Goal: Information Seeking & Learning: Learn about a topic

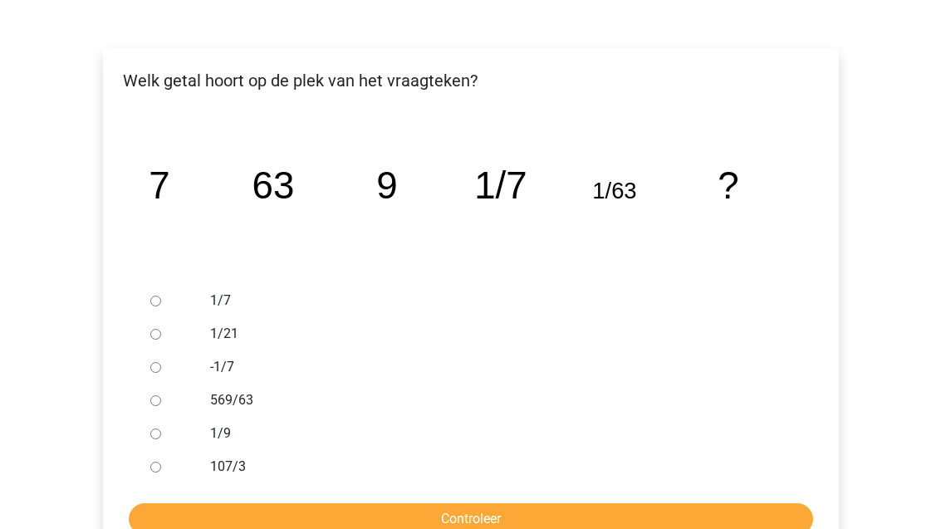
scroll to position [248, 0]
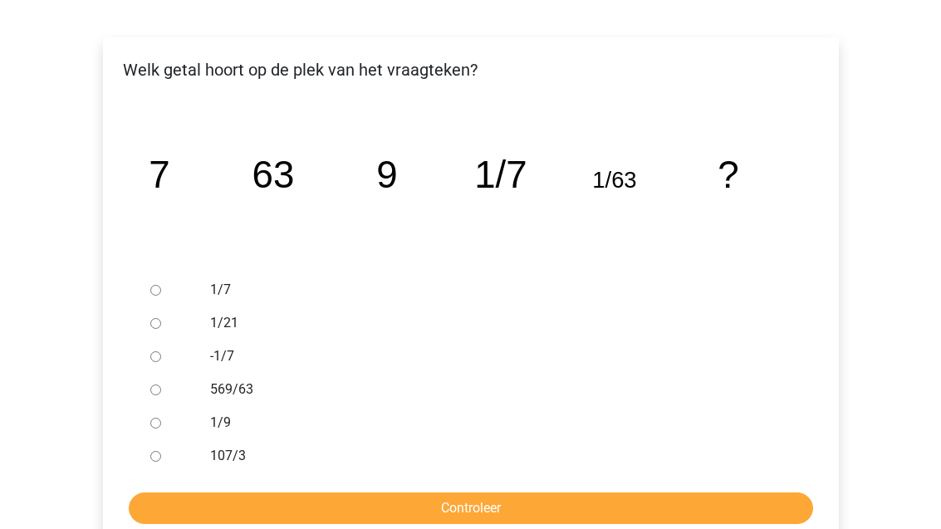
click at [154, 429] on input "1/9" at bounding box center [155, 423] width 11 height 11
radio input "true"
click at [336, 517] on input "Controleer" at bounding box center [471, 509] width 684 height 32
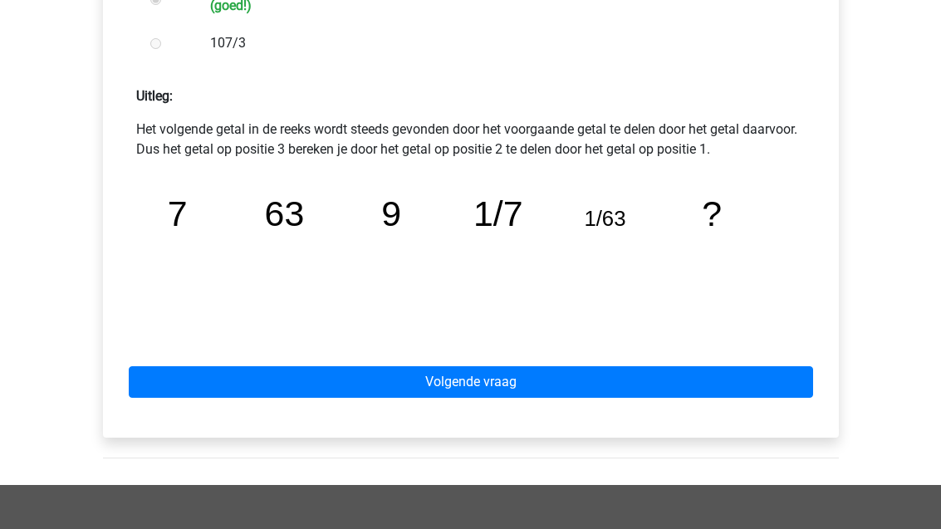
scroll to position [712, 0]
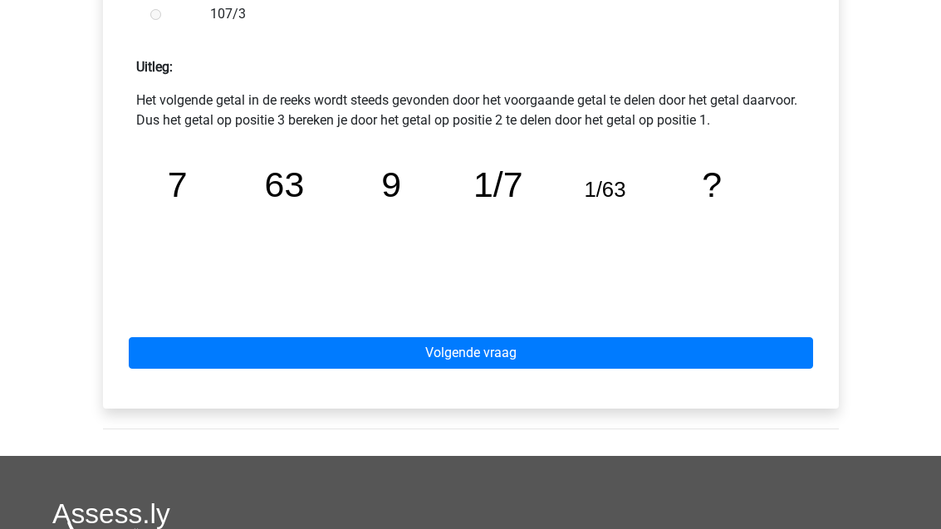
click at [376, 356] on link "Volgende vraag" at bounding box center [471, 354] width 684 height 32
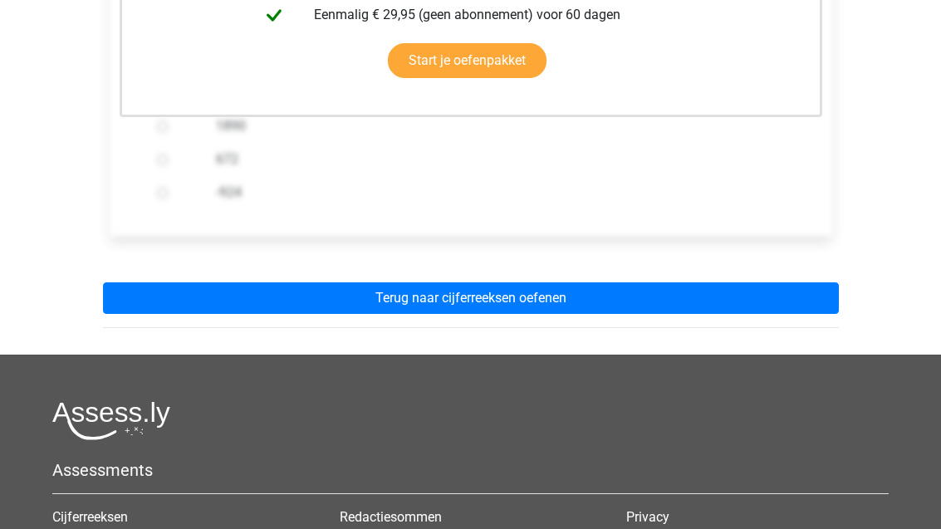
scroll to position [522, 0]
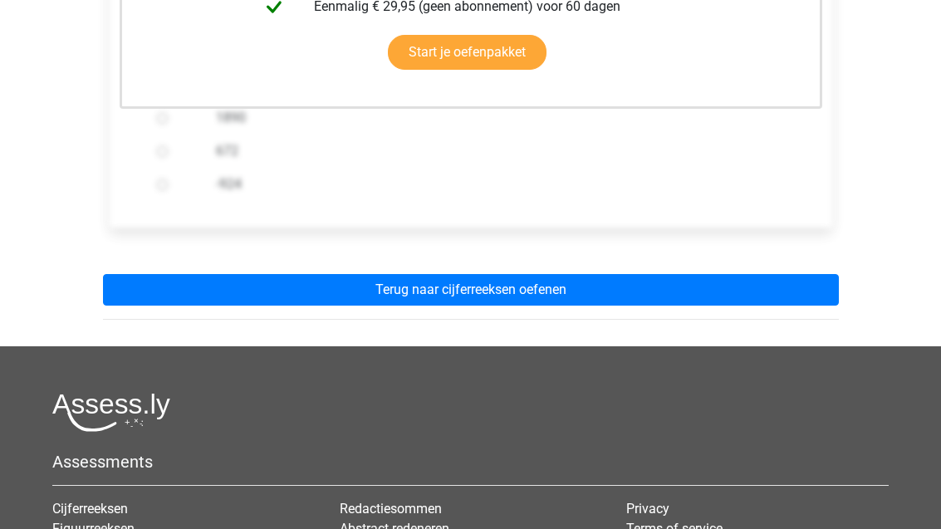
click at [261, 294] on link "Terug naar cijferreeksen oefenen" at bounding box center [471, 291] width 736 height 32
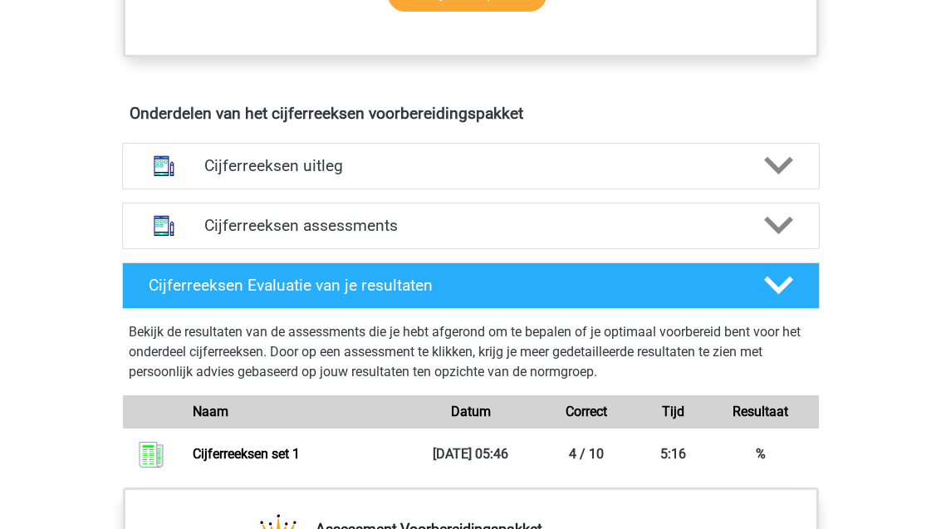
scroll to position [906, 0]
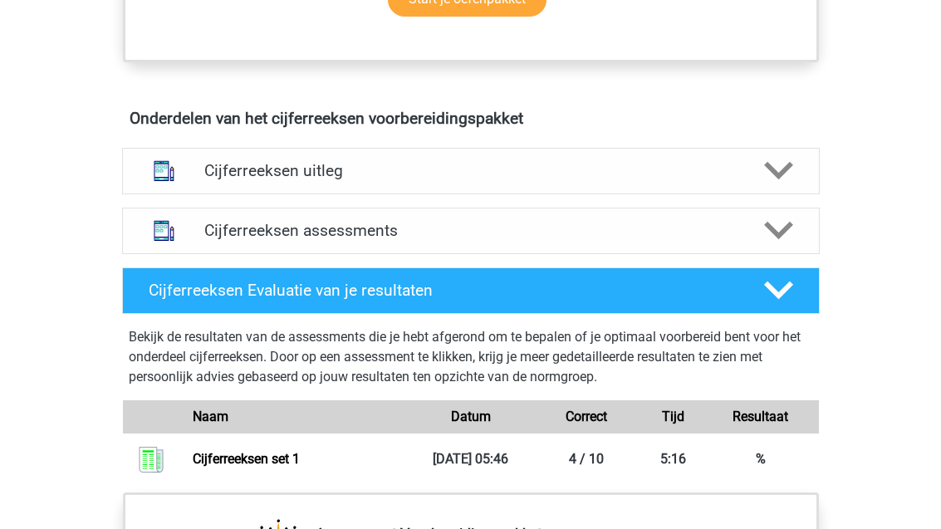
click at [263, 240] on h4 "Cijferreeksen assessments" at bounding box center [470, 230] width 533 height 19
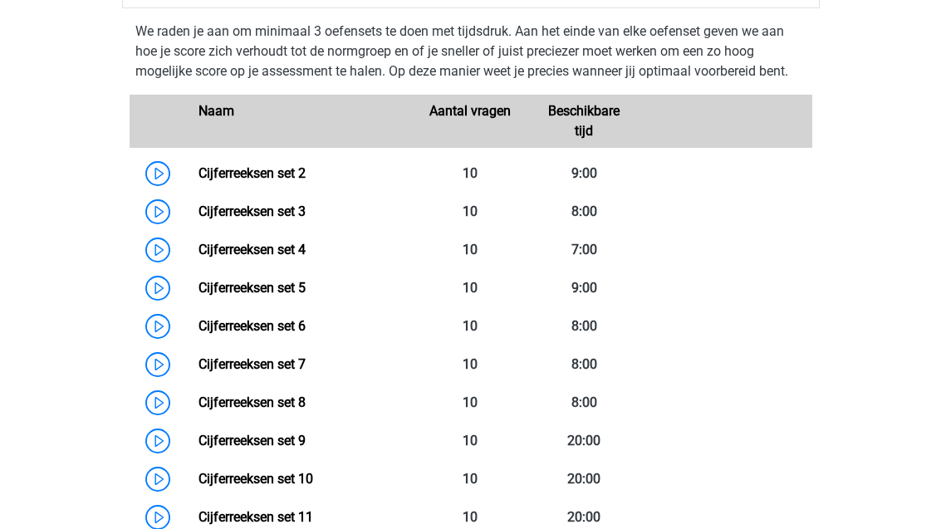
scroll to position [1152, 0]
click at [206, 181] on link "Cijferreeksen set 2" at bounding box center [252, 173] width 107 height 16
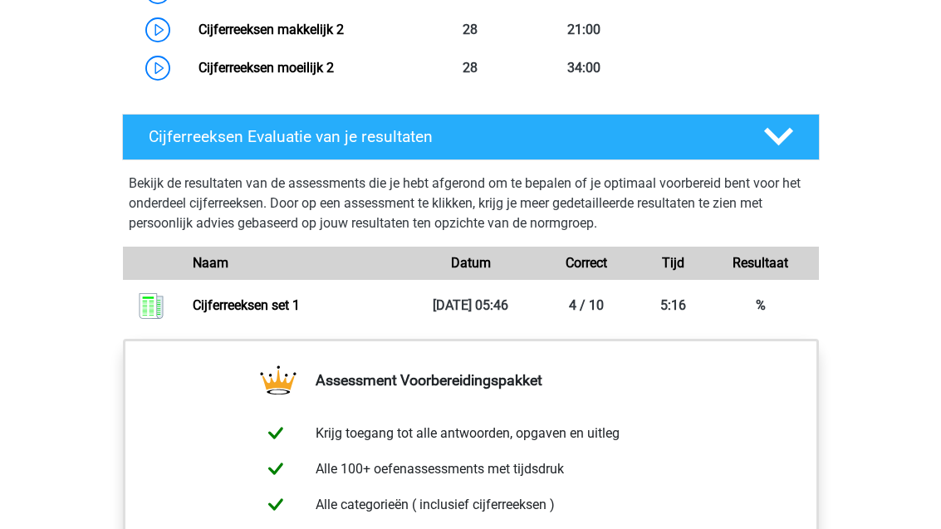
scroll to position [2146, 0]
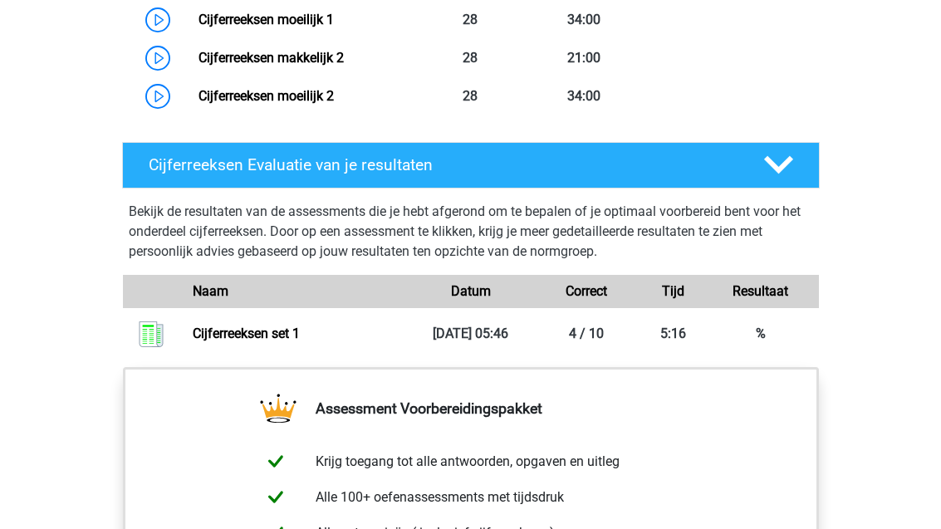
click at [212, 341] on link "Cijferreeksen set 1" at bounding box center [246, 334] width 107 height 16
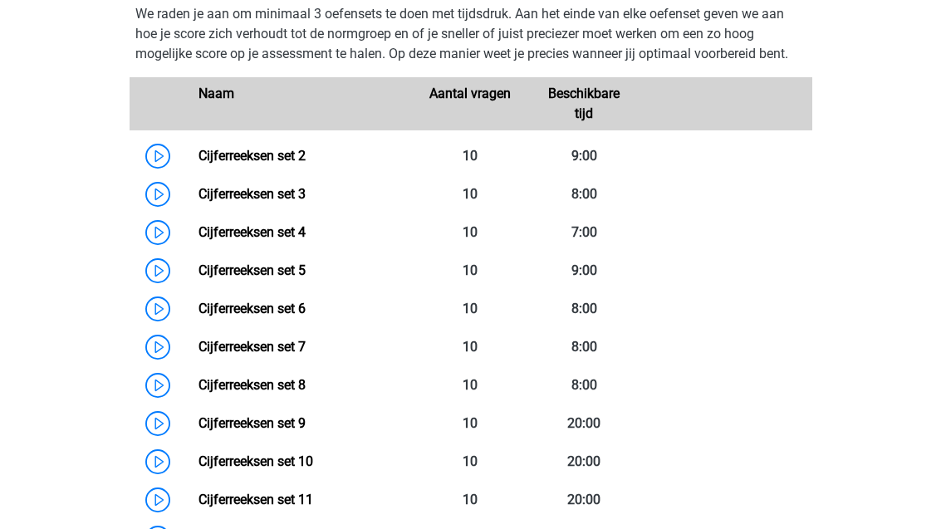
scroll to position [1168, 0]
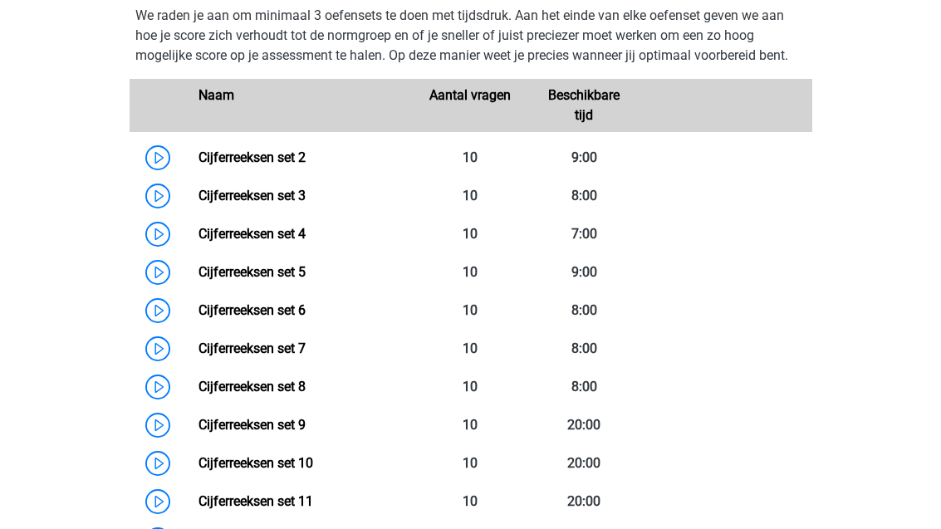
click at [234, 204] on link "Cijferreeksen set 3" at bounding box center [252, 196] width 107 height 16
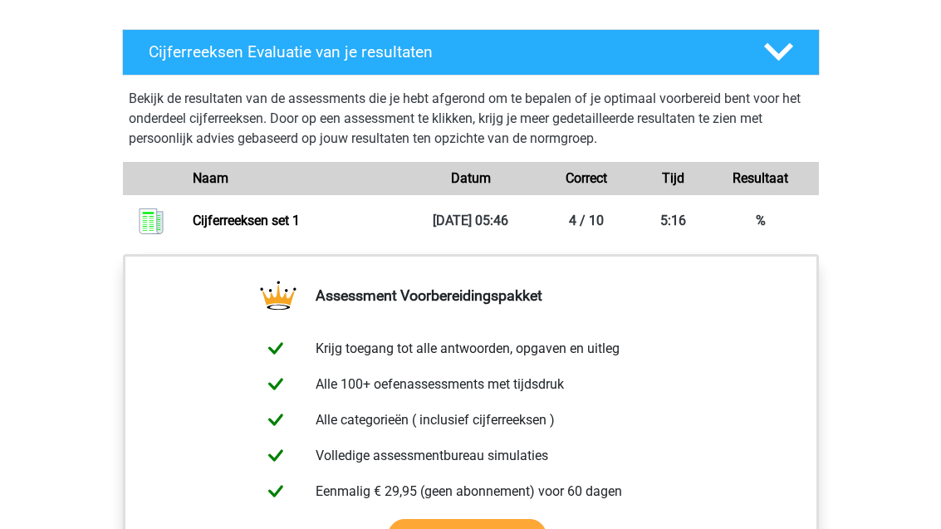
scroll to position [2259, 0]
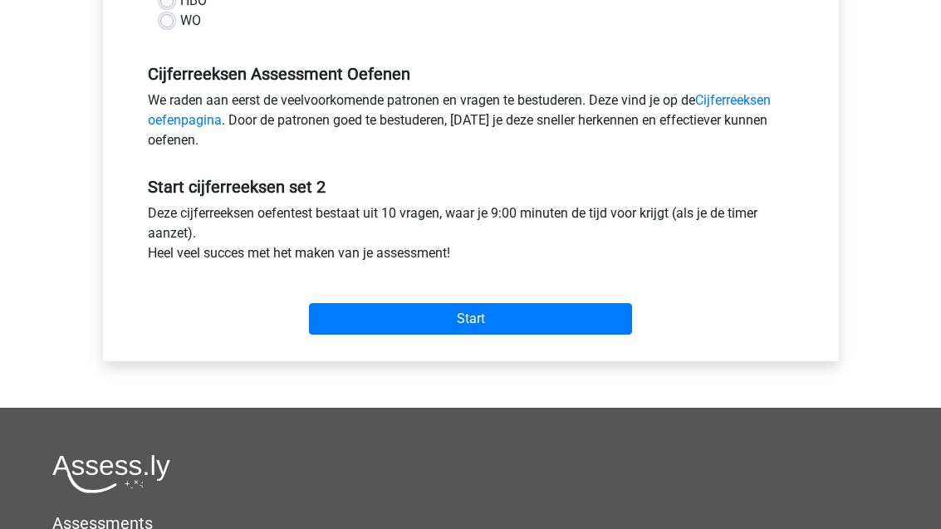
scroll to position [484, 0]
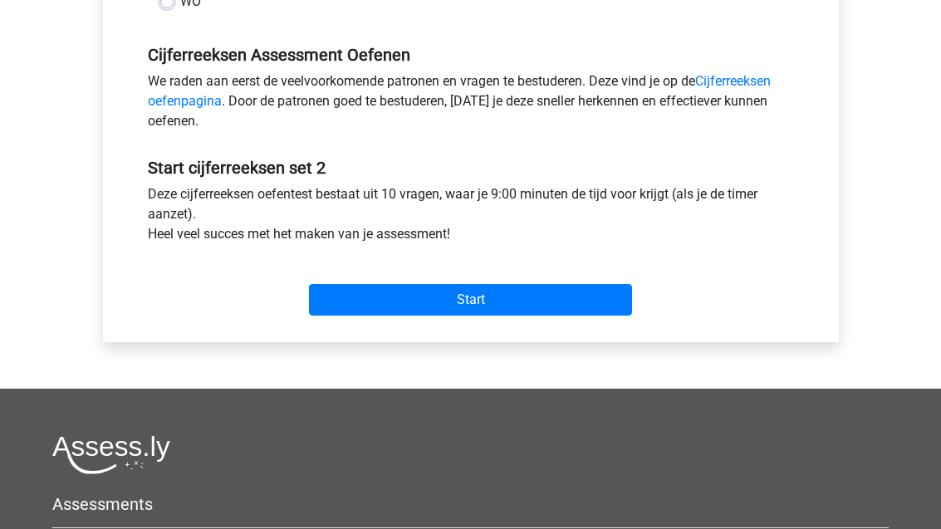
click at [331, 292] on input "Start" at bounding box center [470, 301] width 323 height 32
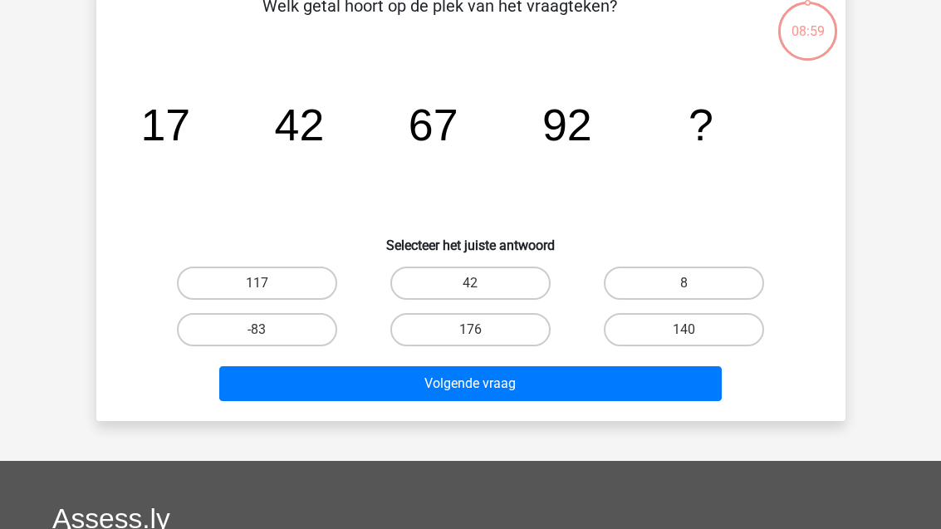
scroll to position [96, 0]
click at [303, 282] on label "117" at bounding box center [257, 283] width 160 height 33
click at [267, 283] on input "117" at bounding box center [262, 288] width 11 height 11
radio input "true"
click at [542, 386] on button "Volgende vraag" at bounding box center [470, 383] width 503 height 35
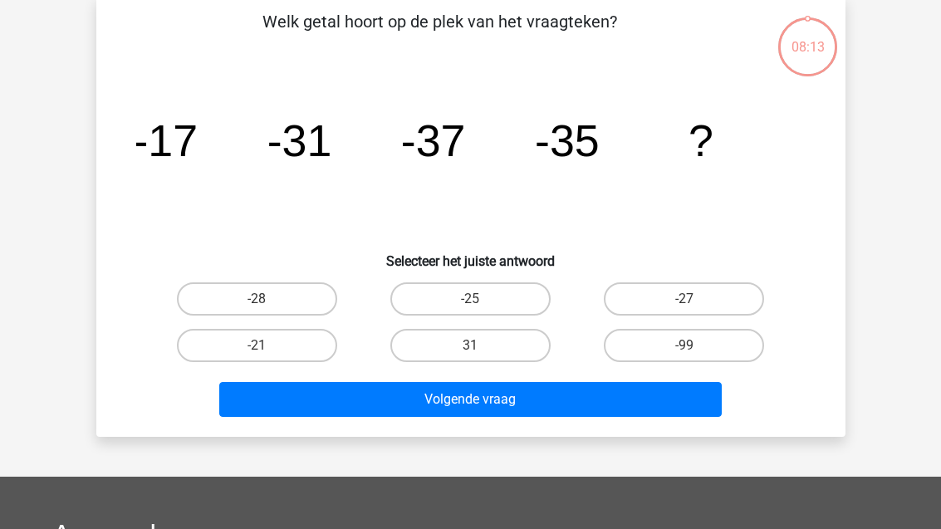
scroll to position [76, 0]
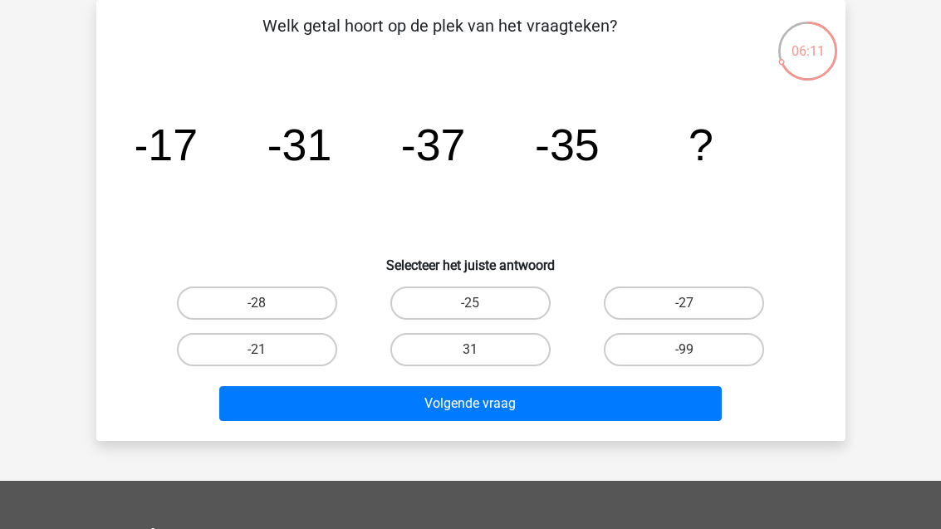
click at [225, 346] on label "-21" at bounding box center [257, 349] width 160 height 33
click at [257, 350] on input "-21" at bounding box center [262, 355] width 11 height 11
radio input "true"
click at [427, 416] on button "Volgende vraag" at bounding box center [470, 403] width 503 height 35
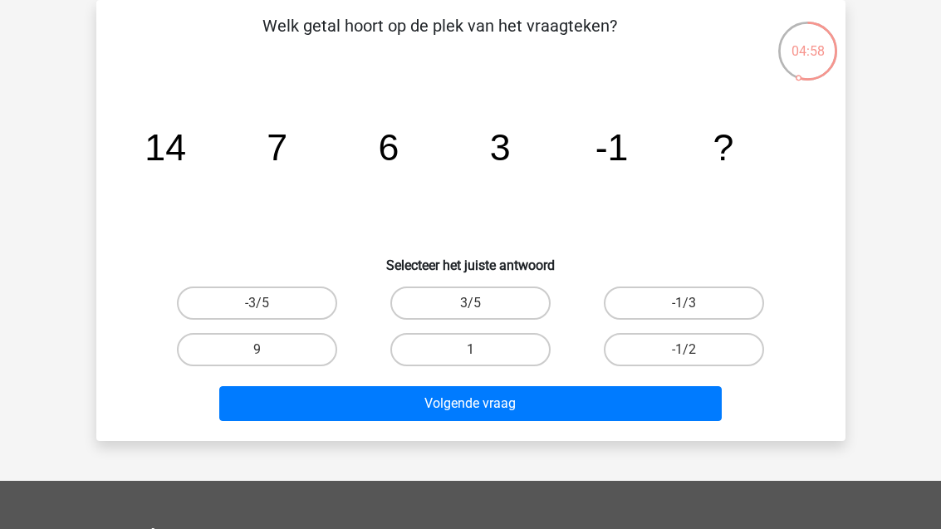
click at [253, 289] on label "-3/5" at bounding box center [257, 303] width 160 height 33
click at [257, 303] on input "-3/5" at bounding box center [262, 308] width 11 height 11
radio input "true"
click at [326, 404] on button "Volgende vraag" at bounding box center [470, 403] width 503 height 35
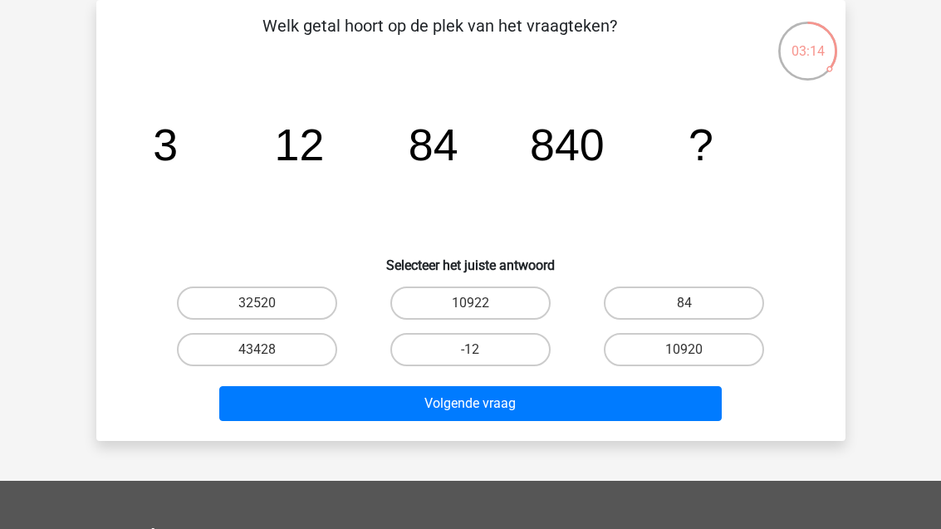
click at [710, 361] on label "10920" at bounding box center [684, 349] width 160 height 33
click at [695, 361] on input "10920" at bounding box center [689, 355] width 11 height 11
radio input "true"
click at [568, 409] on button "Volgende vraag" at bounding box center [470, 403] width 503 height 35
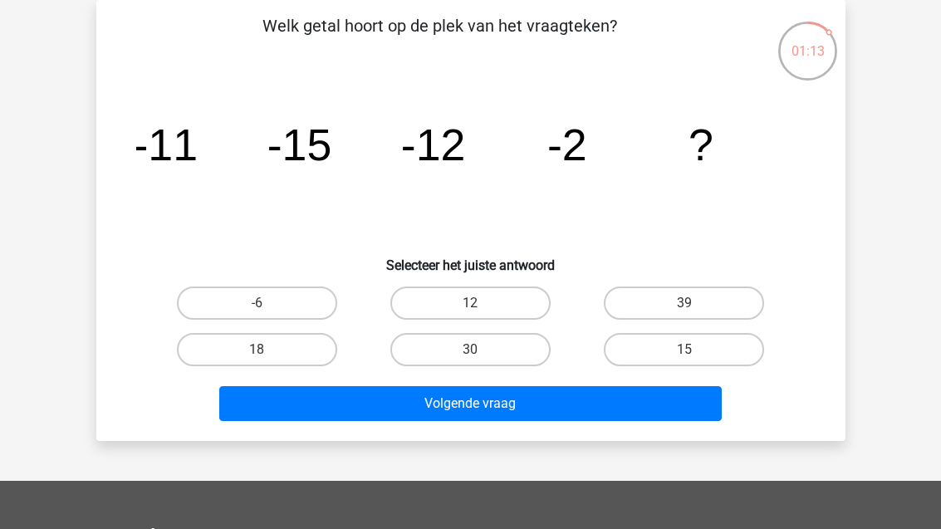
click at [670, 404] on button "Volgende vraag" at bounding box center [470, 403] width 503 height 35
click at [316, 307] on label "-6" at bounding box center [257, 303] width 160 height 33
click at [267, 307] on input "-6" at bounding box center [262, 308] width 11 height 11
radio input "true"
click at [559, 418] on button "Volgende vraag" at bounding box center [470, 403] width 503 height 35
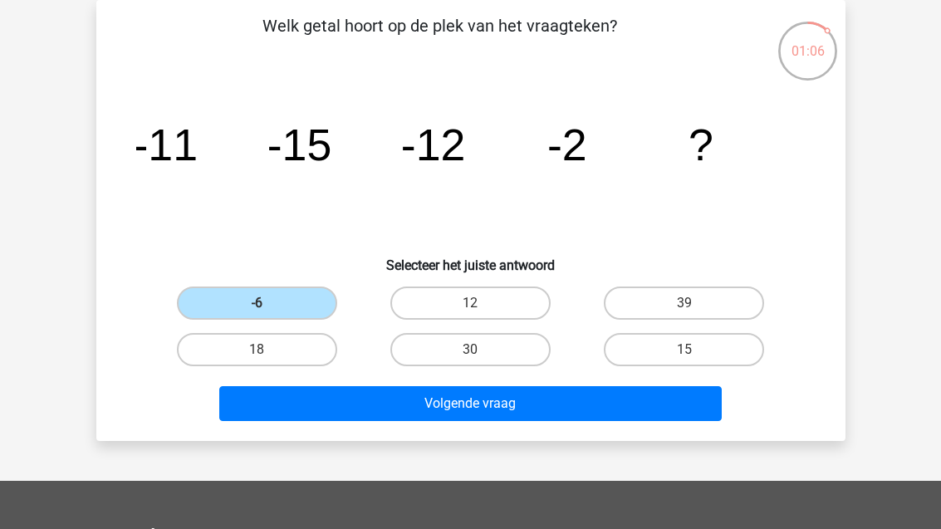
click at [528, 397] on button "Volgende vraag" at bounding box center [470, 403] width 503 height 35
click at [316, 306] on label "-6" at bounding box center [257, 303] width 160 height 33
click at [267, 306] on input "-6" at bounding box center [262, 308] width 11 height 11
click at [312, 310] on label "-6" at bounding box center [257, 303] width 160 height 33
click at [267, 310] on input "-6" at bounding box center [262, 308] width 11 height 11
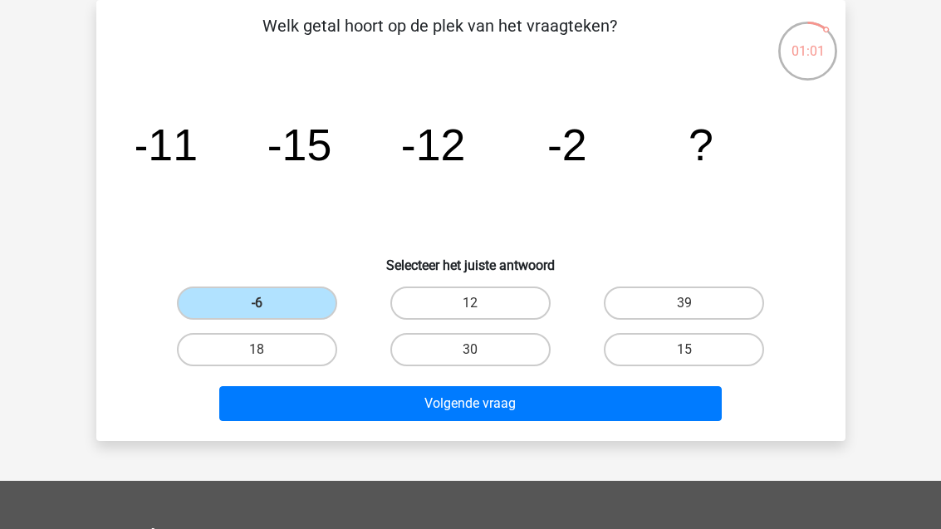
click at [504, 404] on button "Volgende vraag" at bounding box center [470, 403] width 503 height 35
click at [522, 306] on label "12" at bounding box center [470, 303] width 160 height 33
click at [481, 306] on input "12" at bounding box center [475, 308] width 11 height 11
radio input "true"
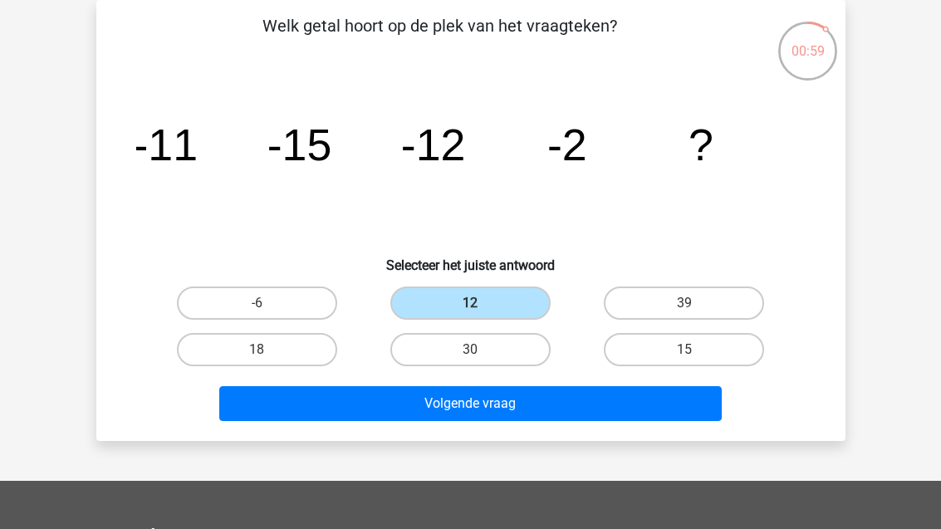
scroll to position [75, 0]
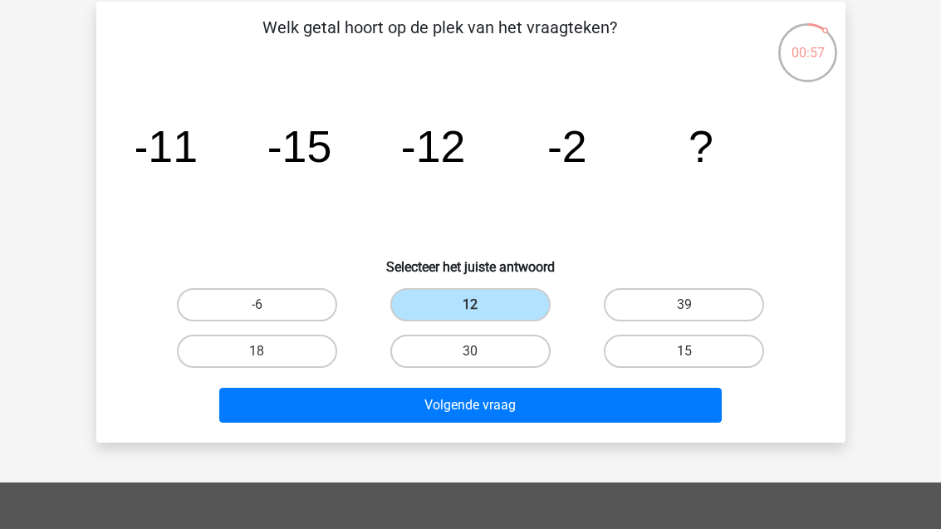
click at [557, 411] on button "Volgende vraag" at bounding box center [470, 405] width 503 height 35
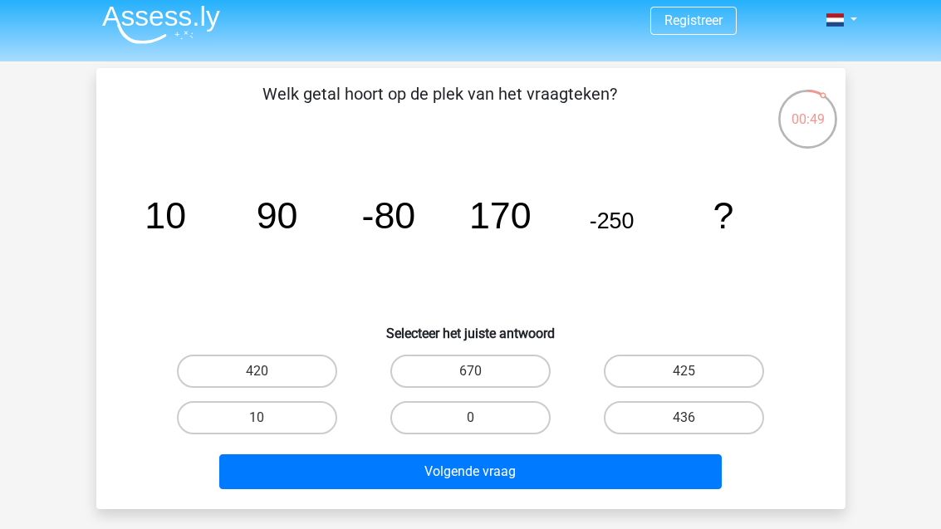
scroll to position [8, 0]
click at [738, 428] on label "436" at bounding box center [684, 417] width 160 height 33
click at [695, 428] on input "436" at bounding box center [689, 423] width 11 height 11
radio input "true"
click at [529, 469] on button "Volgende vraag" at bounding box center [470, 471] width 503 height 35
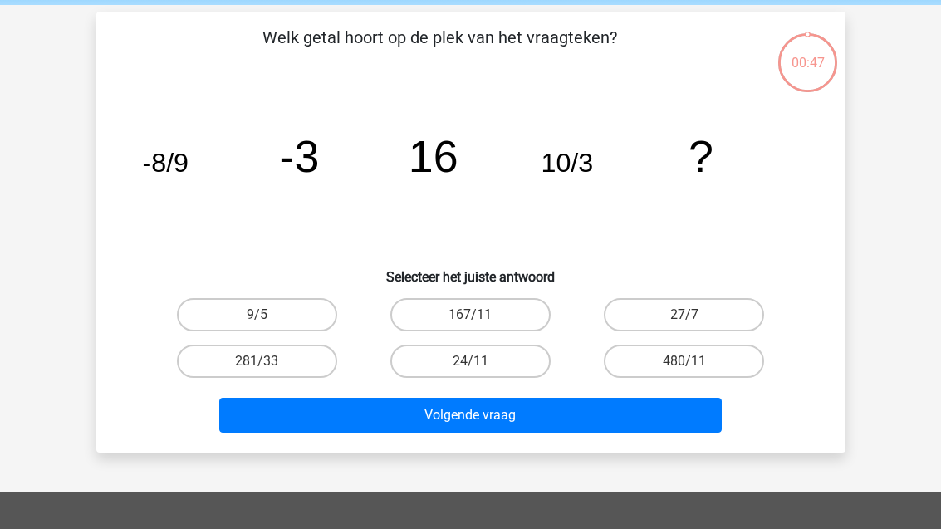
scroll to position [76, 0]
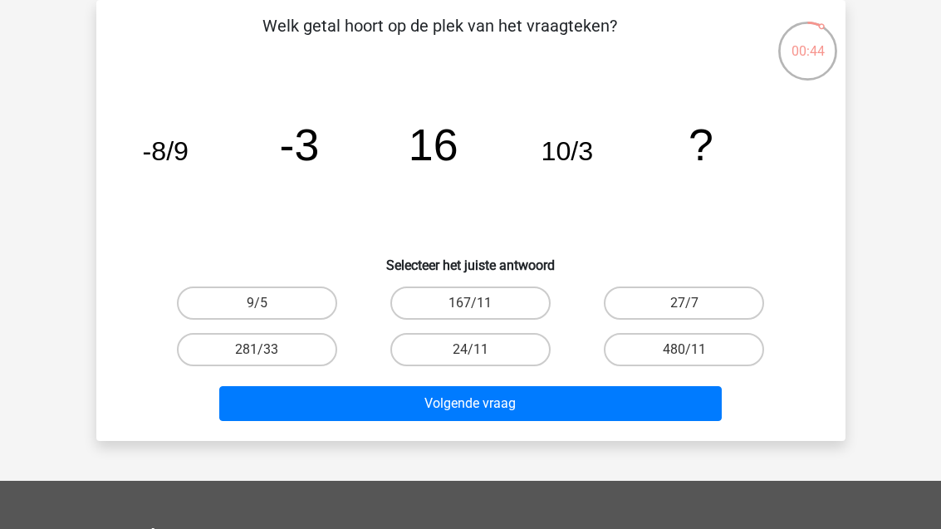
click at [699, 307] on label "27/7" at bounding box center [684, 303] width 160 height 33
click at [695, 307] on input "27/7" at bounding box center [689, 308] width 11 height 11
radio input "true"
click at [661, 410] on button "Volgende vraag" at bounding box center [470, 403] width 503 height 35
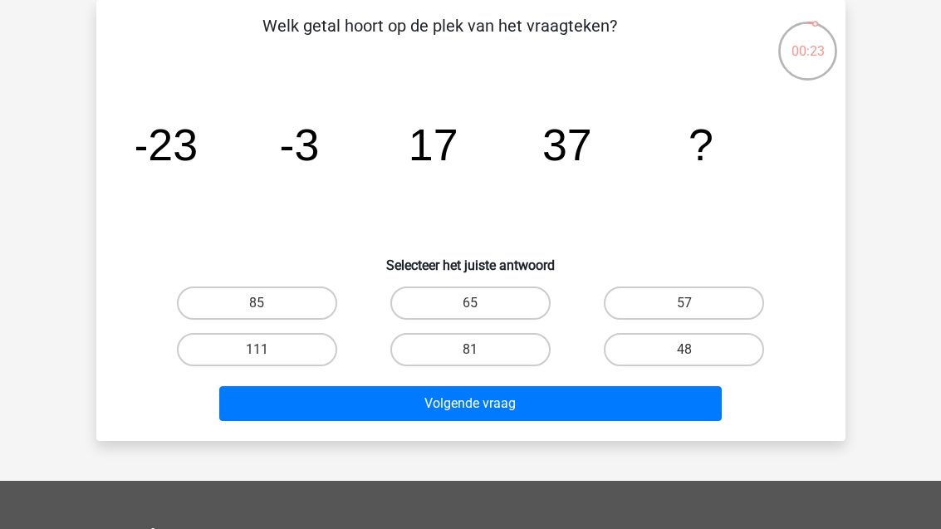
click at [722, 296] on label "57" at bounding box center [684, 303] width 160 height 33
click at [695, 303] on input "57" at bounding box center [689, 308] width 11 height 11
radio input "true"
click at [562, 405] on button "Volgende vraag" at bounding box center [470, 403] width 503 height 35
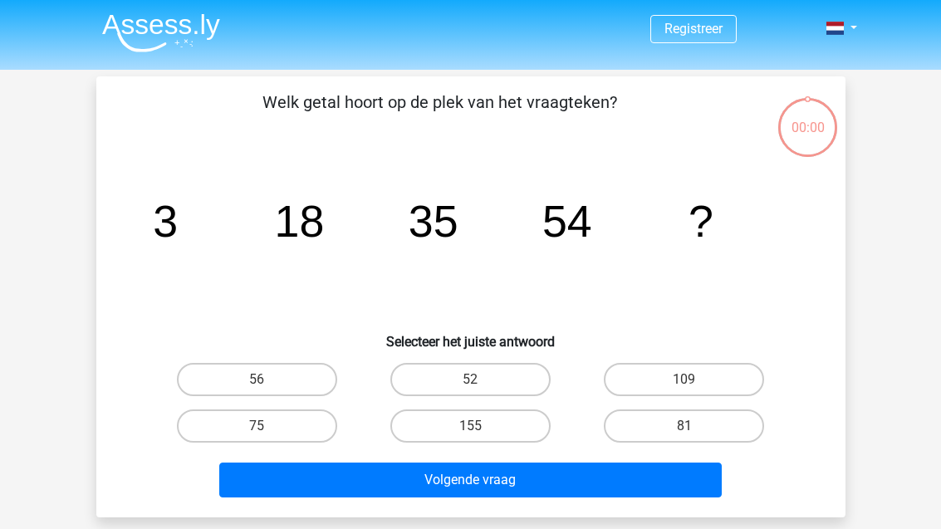
scroll to position [130, 0]
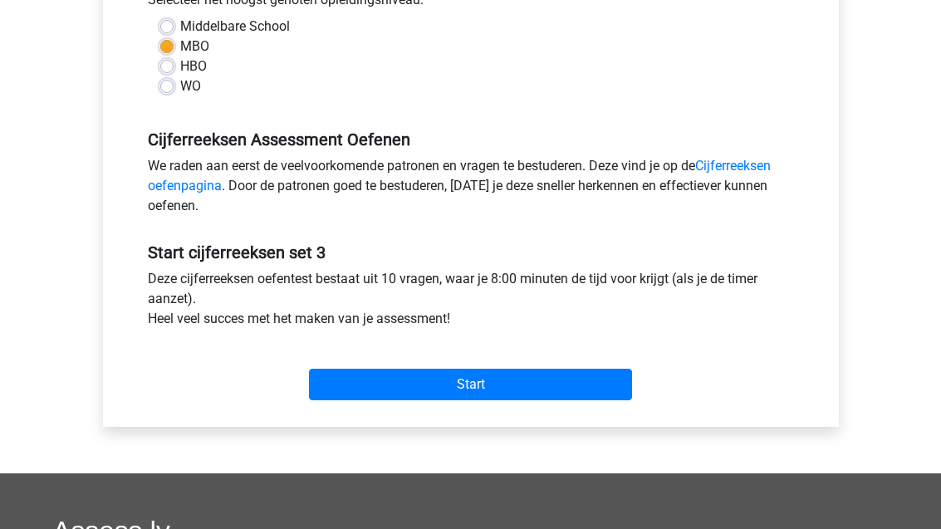
scroll to position [428, 0]
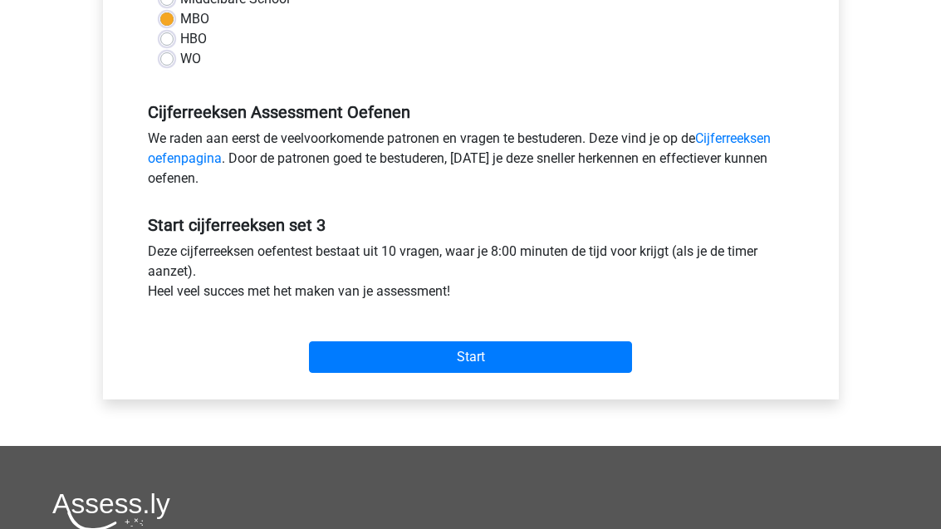
click at [376, 356] on input "Start" at bounding box center [470, 357] width 323 height 32
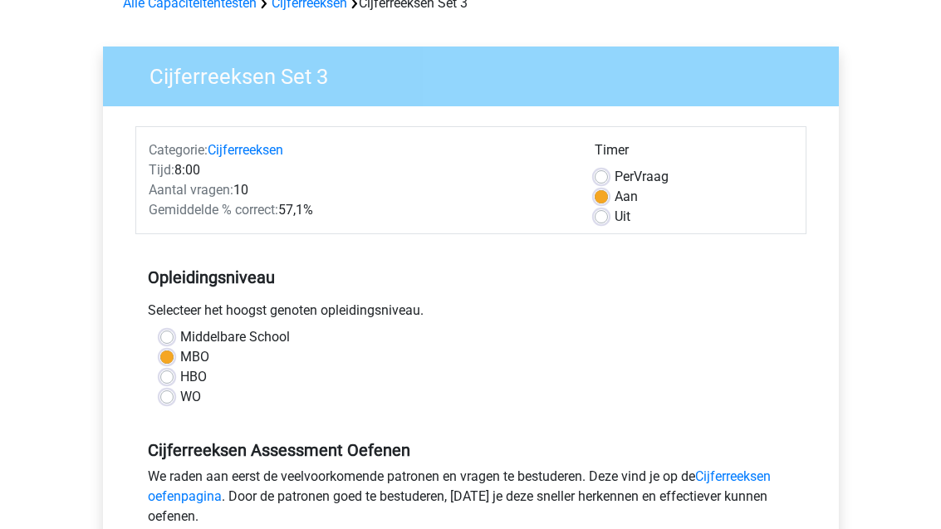
scroll to position [44, 0]
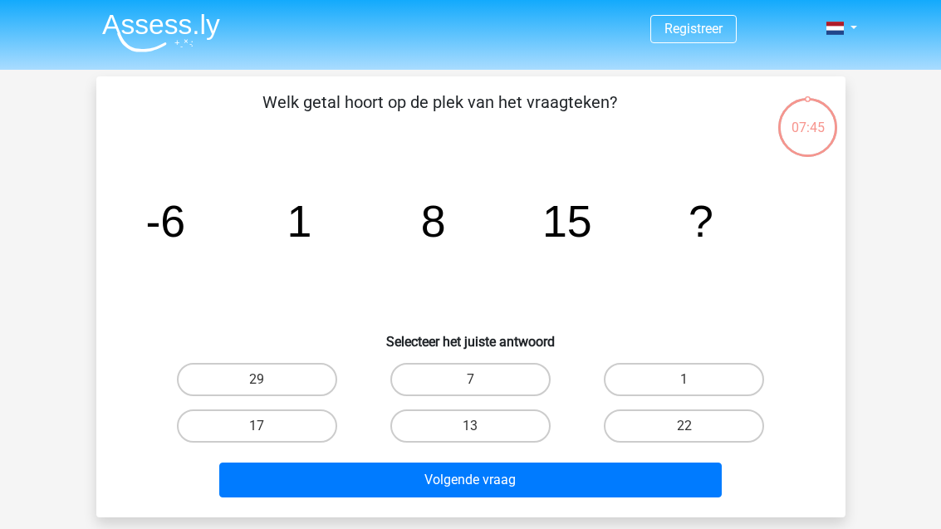
click at [708, 417] on label "22" at bounding box center [684, 426] width 160 height 33
click at [695, 426] on input "22" at bounding box center [689, 431] width 11 height 11
radio input "true"
click at [603, 474] on button "Volgende vraag" at bounding box center [470, 480] width 503 height 35
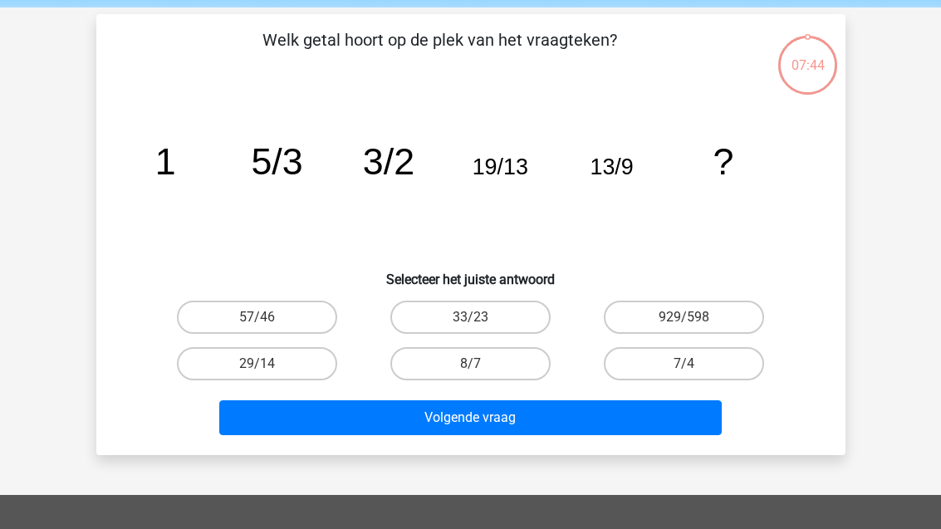
scroll to position [76, 0]
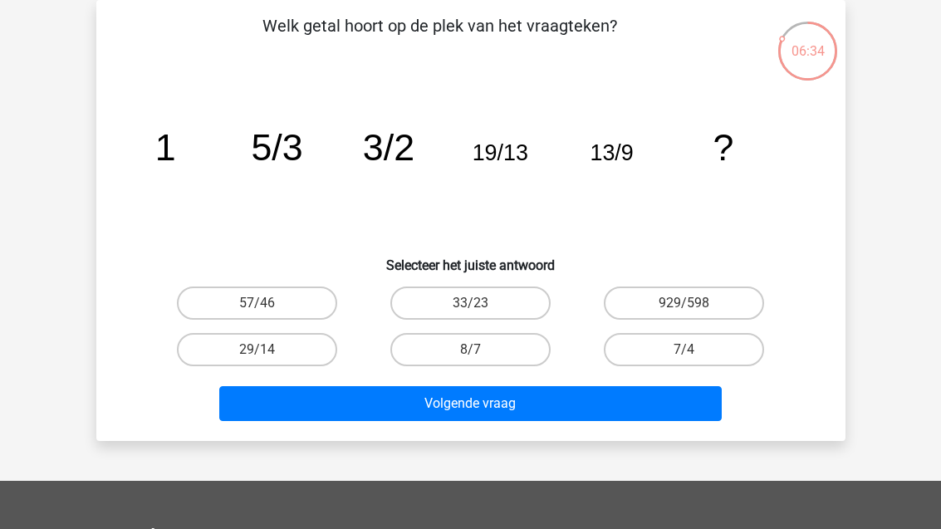
click at [512, 302] on label "33/23" at bounding box center [470, 303] width 160 height 33
click at [481, 303] on input "33/23" at bounding box center [475, 308] width 11 height 11
radio input "true"
click at [581, 408] on button "Volgende vraag" at bounding box center [470, 403] width 503 height 35
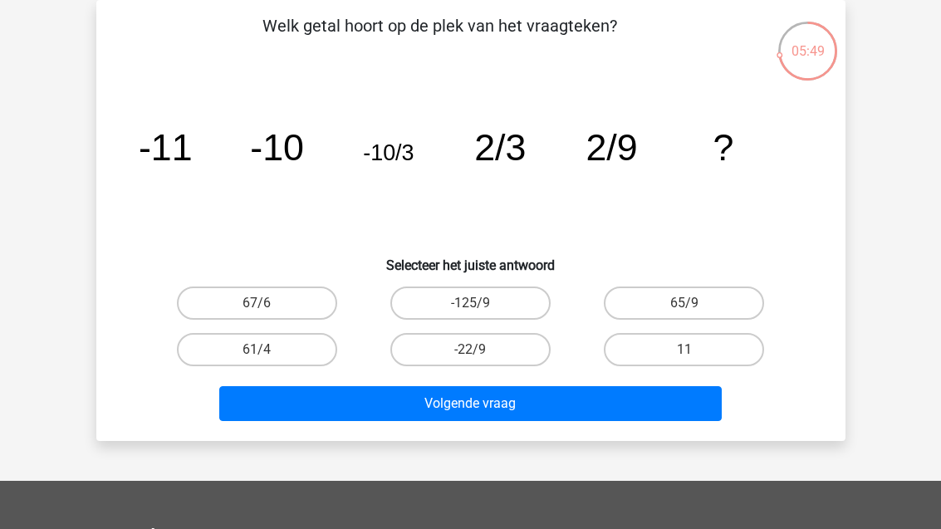
click at [704, 361] on label "11" at bounding box center [684, 349] width 160 height 33
click at [695, 361] on input "11" at bounding box center [689, 355] width 11 height 11
radio input "true"
click at [582, 420] on button "Volgende vraag" at bounding box center [470, 403] width 503 height 35
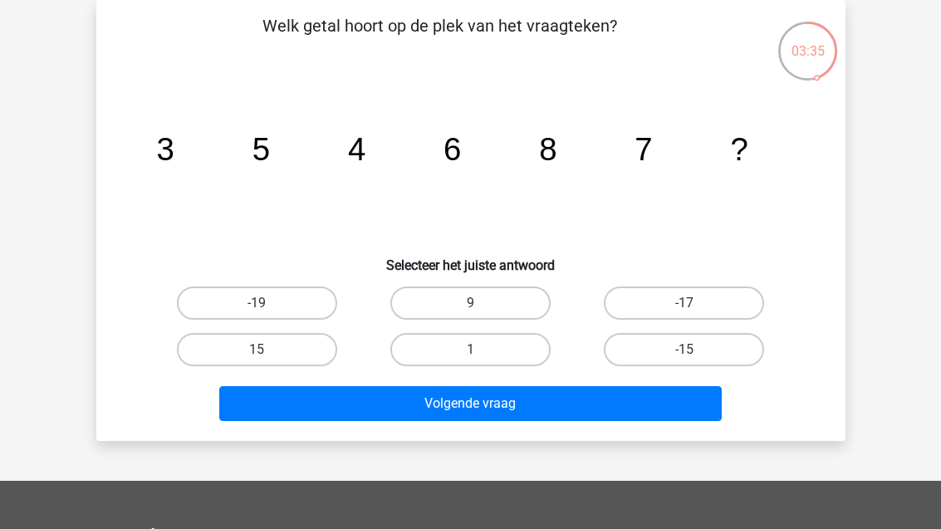
click at [440, 302] on label "9" at bounding box center [470, 303] width 160 height 33
click at [470, 303] on input "9" at bounding box center [475, 308] width 11 height 11
radio input "true"
click at [377, 408] on button "Volgende vraag" at bounding box center [470, 403] width 503 height 35
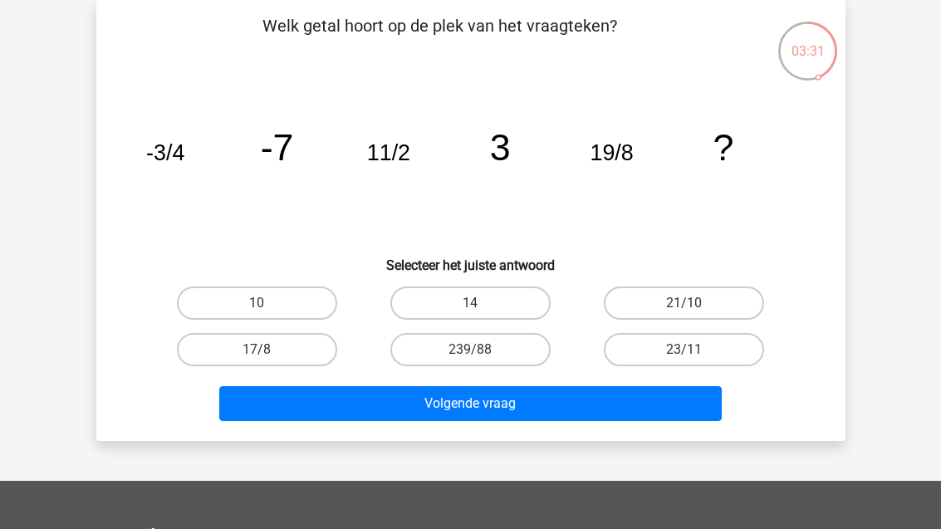
click at [654, 352] on label "23/11" at bounding box center [684, 349] width 160 height 33
click at [684, 352] on input "23/11" at bounding box center [689, 355] width 11 height 11
radio input "true"
click at [444, 416] on button "Volgende vraag" at bounding box center [470, 403] width 503 height 35
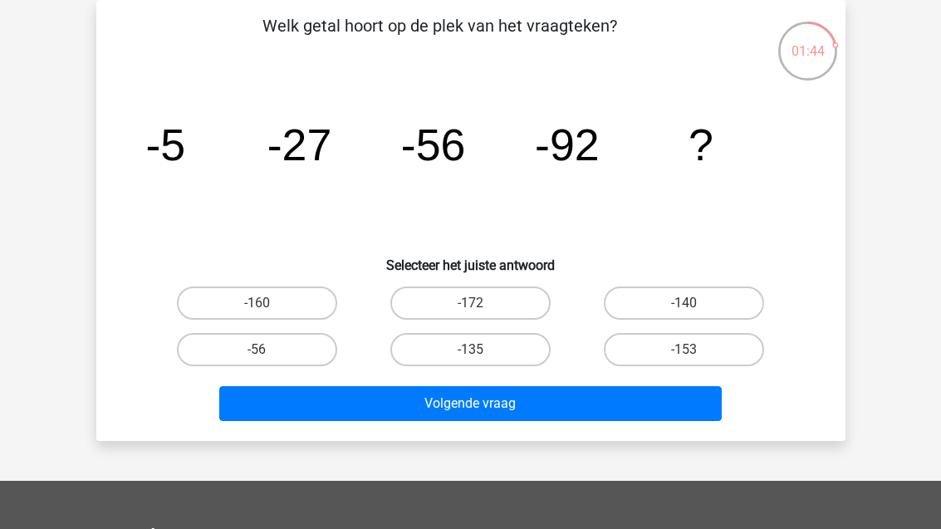
click at [512, 347] on label "-135" at bounding box center [470, 349] width 160 height 33
click at [481, 350] on input "-135" at bounding box center [475, 355] width 11 height 11
radio input "true"
click at [572, 406] on button "Volgende vraag" at bounding box center [470, 403] width 503 height 35
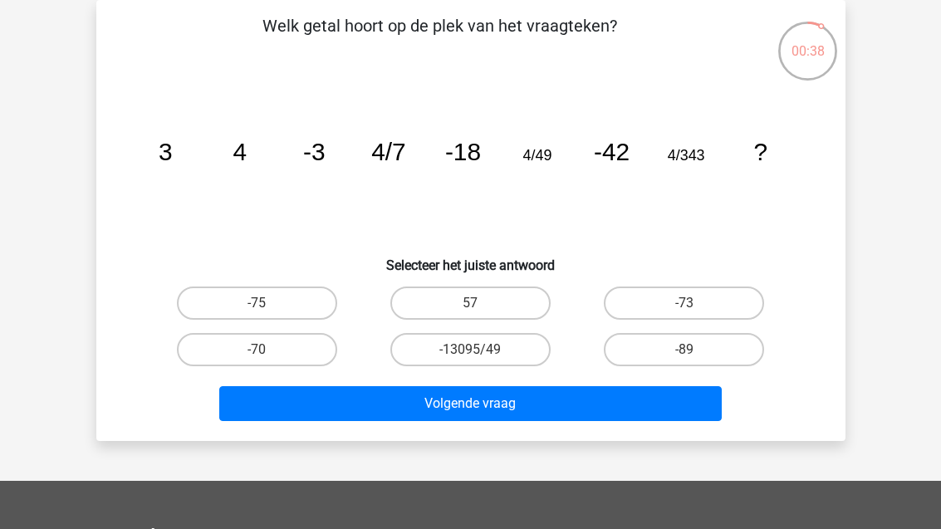
click at [727, 311] on label "-73" at bounding box center [684, 303] width 160 height 33
click at [695, 311] on input "-73" at bounding box center [689, 308] width 11 height 11
radio input "true"
click at [643, 395] on button "Volgende vraag" at bounding box center [470, 403] width 503 height 35
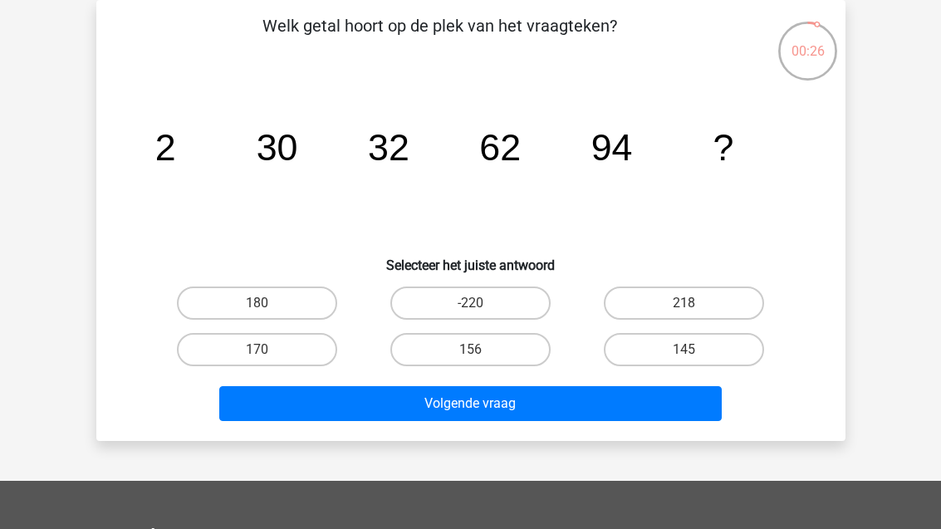
click at [517, 355] on label "156" at bounding box center [470, 349] width 160 height 33
click at [481, 355] on input "156" at bounding box center [475, 355] width 11 height 11
radio input "true"
click at [594, 409] on button "Volgende vraag" at bounding box center [470, 403] width 503 height 35
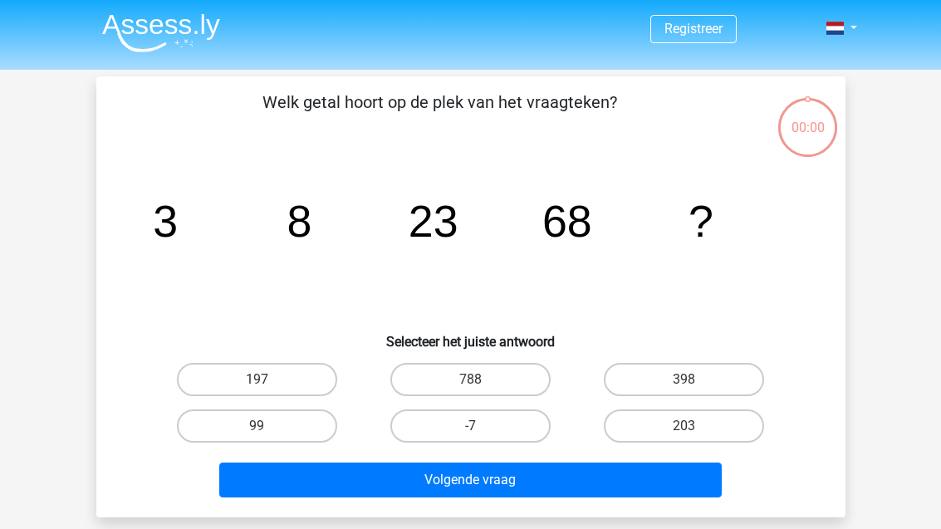
scroll to position [76, 0]
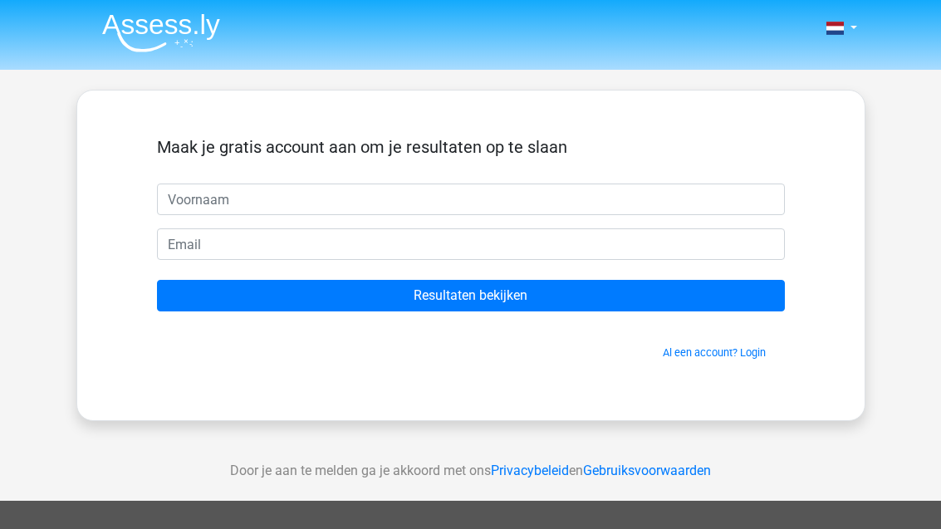
scroll to position [76, 0]
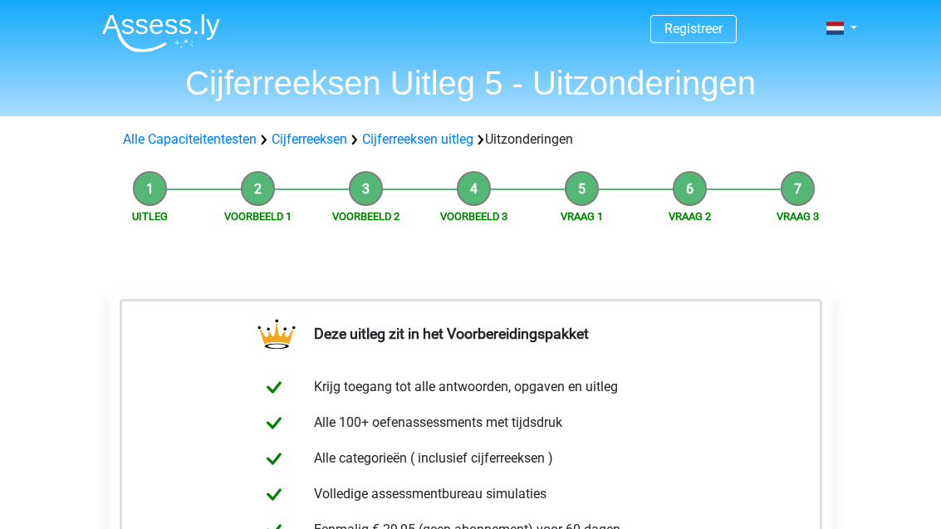
scroll to position [576, 0]
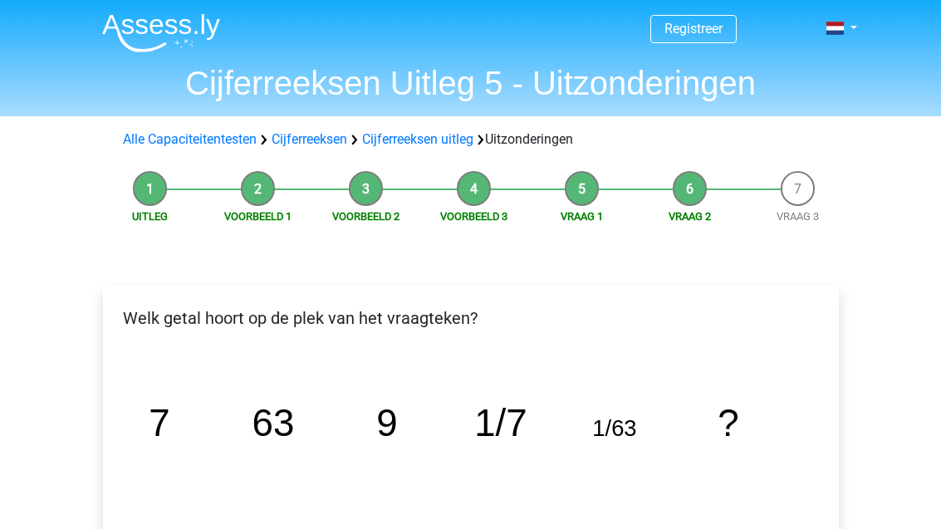
scroll to position [766, 0]
